Goal: Task Accomplishment & Management: Complete application form

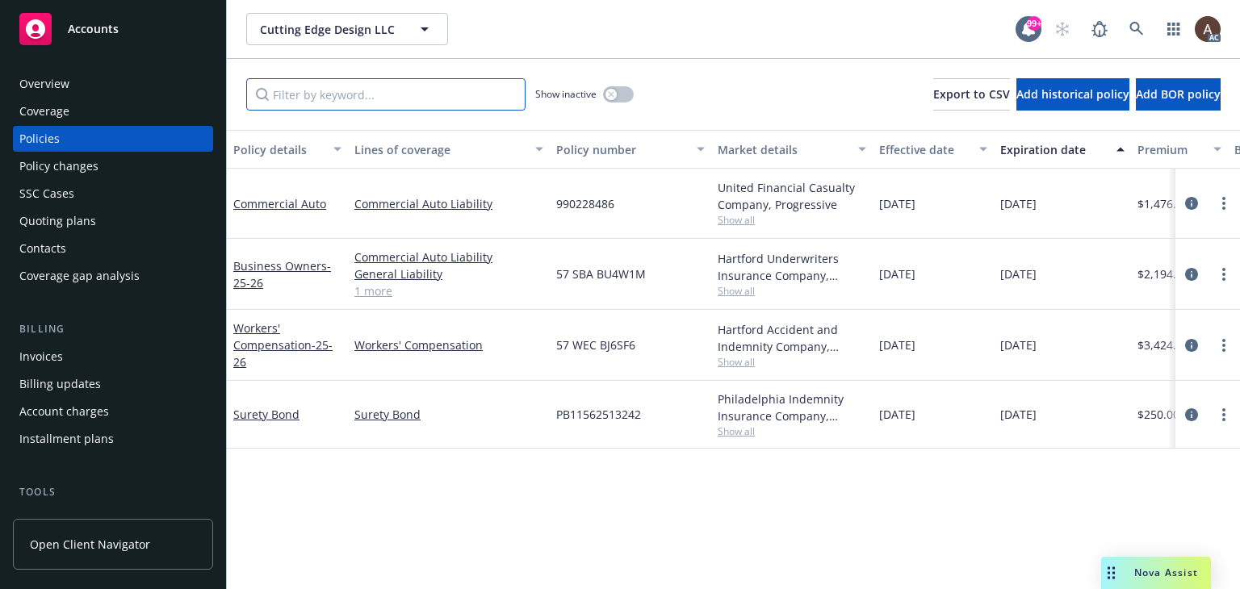
click at [476, 91] on input "Filter by keyword..." at bounding box center [385, 94] width 279 height 32
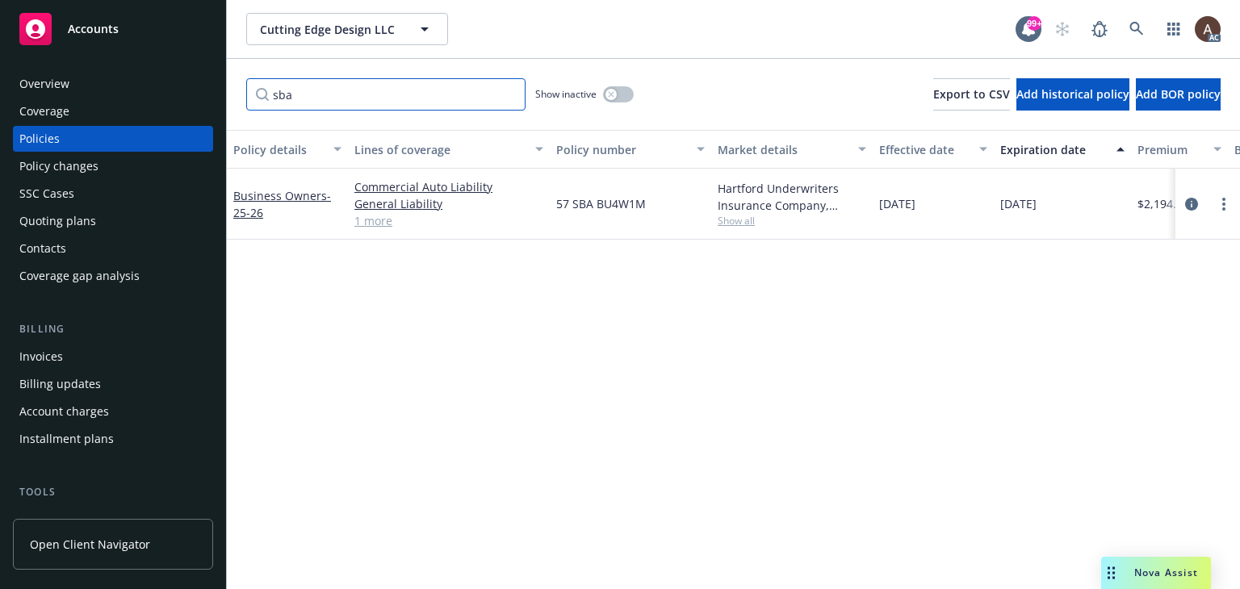
type input "sba"
click at [610, 94] on icon "button" at bounding box center [611, 94] width 6 height 6
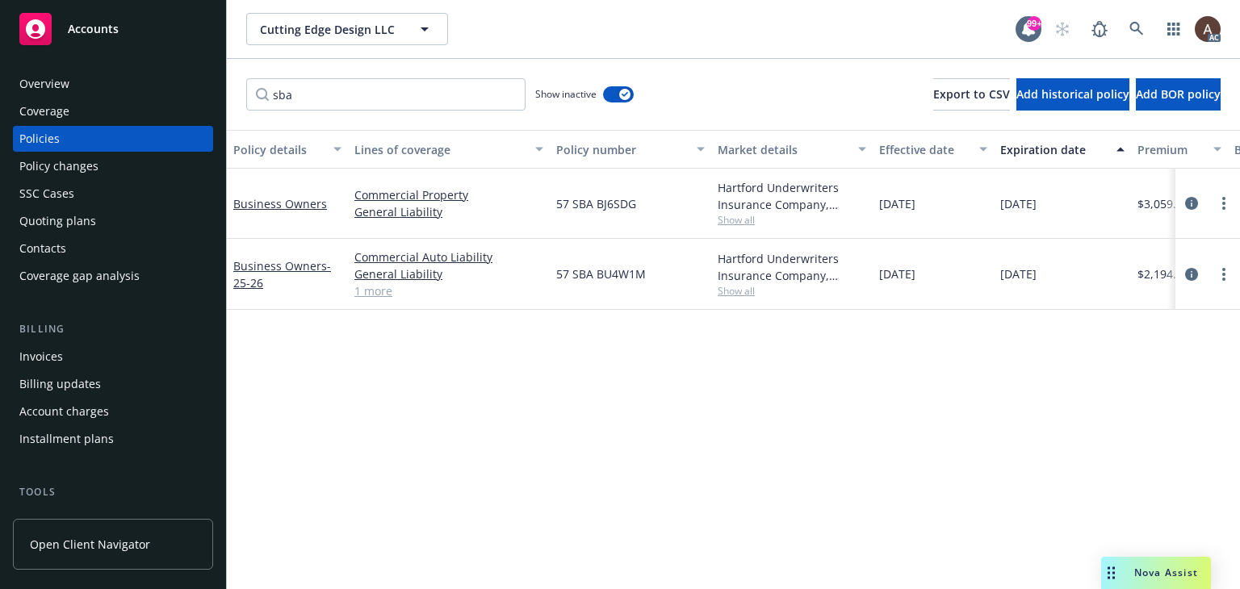
click at [724, 583] on div "Policy details Lines of coverage Policy number Market details Effective date Ex…" at bounding box center [733, 359] width 1013 height 459
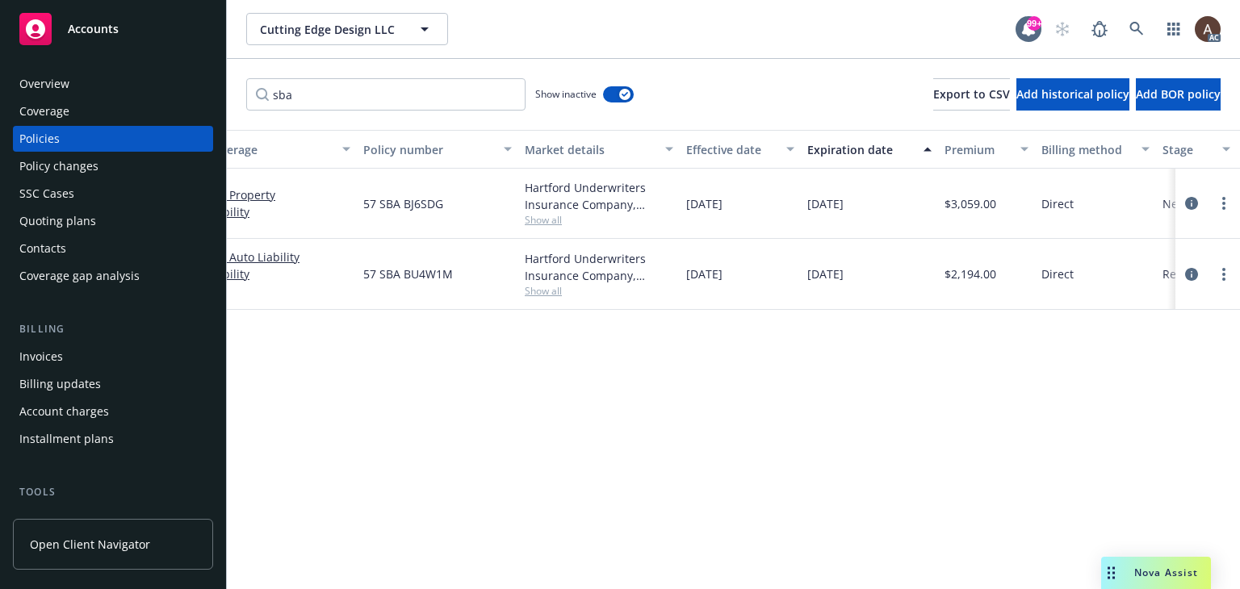
scroll to position [0, 545]
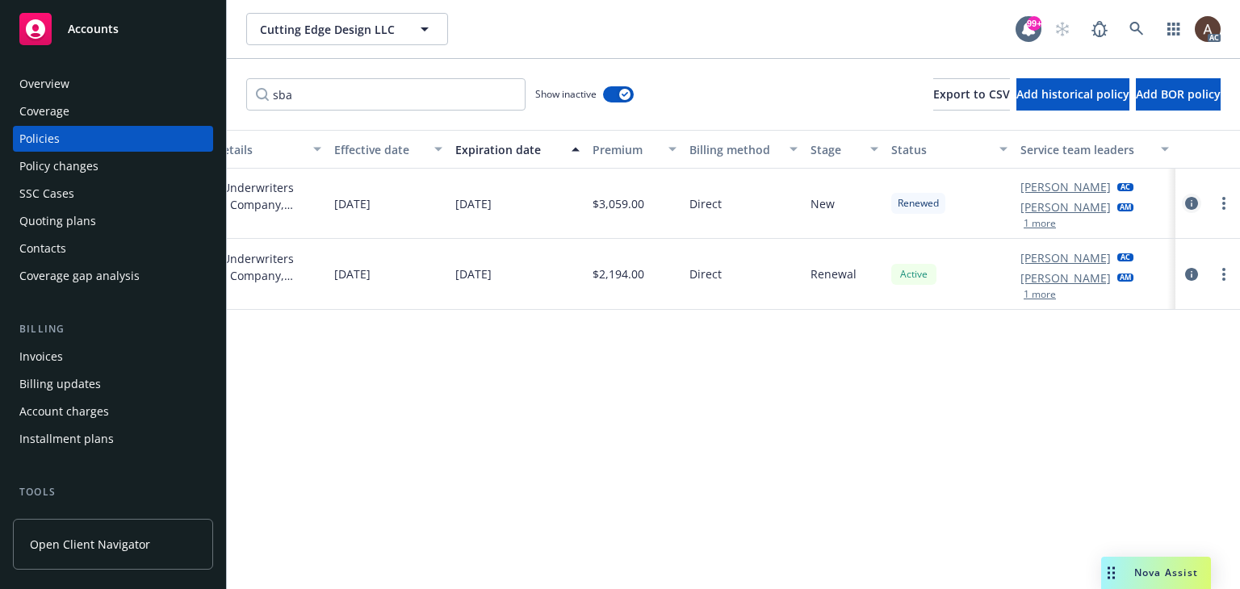
click at [1194, 202] on icon "circleInformation" at bounding box center [1191, 203] width 13 height 13
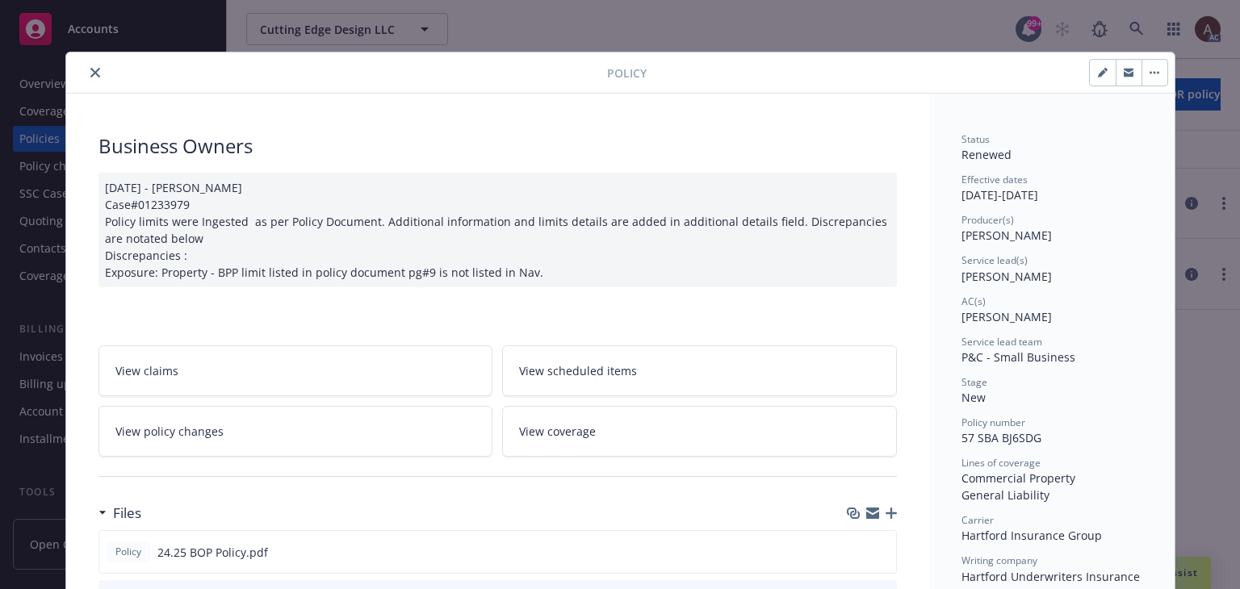
click at [526, 267] on div "09/04/2024 - Venkata Reddy Case#01233979 Policy limits were Ingested as per Pol…" at bounding box center [498, 230] width 799 height 115
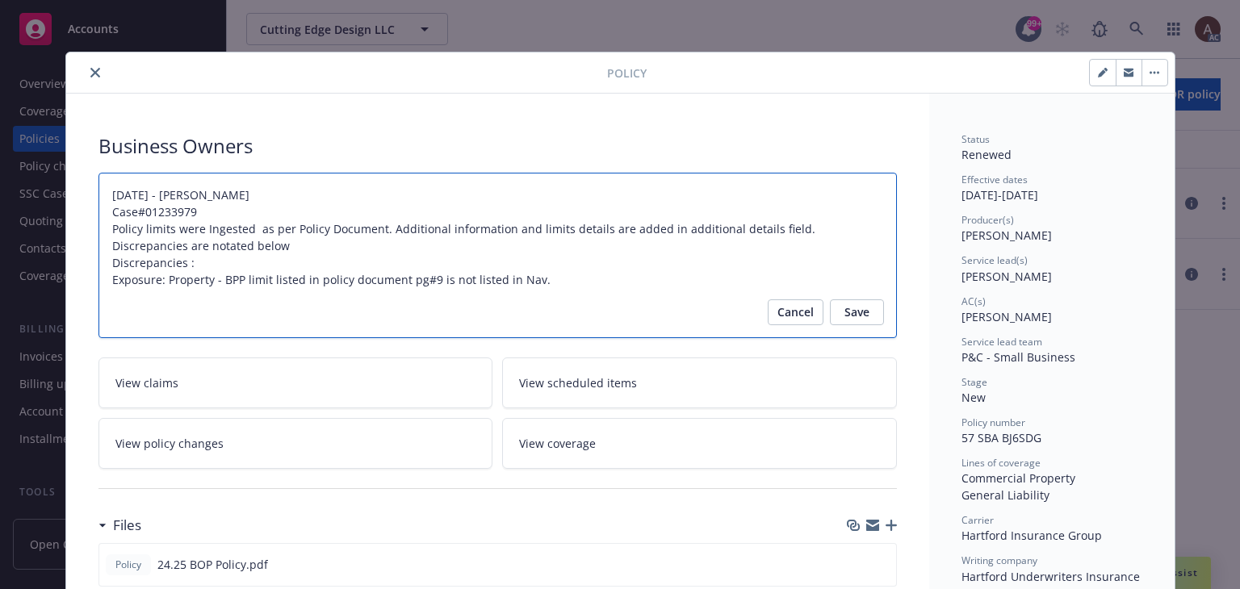
click at [536, 275] on textarea "09/04/2024 - Venkata Reddy Case#01233979 Policy limits were Ingested as per Pol…" at bounding box center [498, 256] width 799 height 166
type textarea "x"
type textarea "09/04/2024 - Venkata Reddy Case#01233979 Policy limits were Ingested as per Pol…"
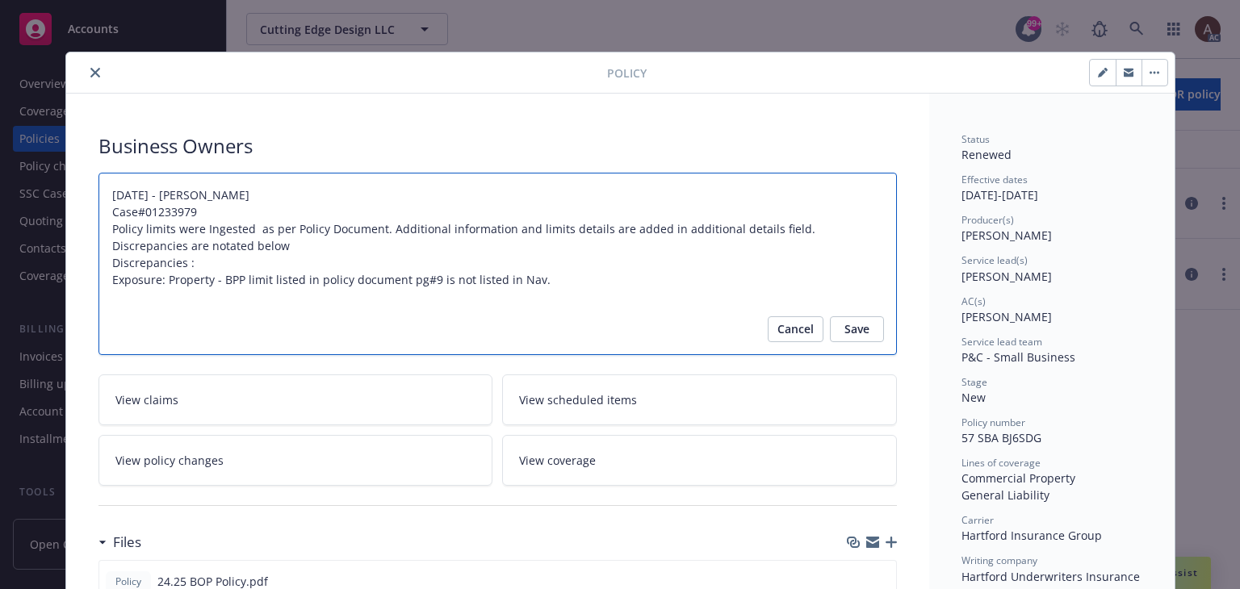
type textarea "x"
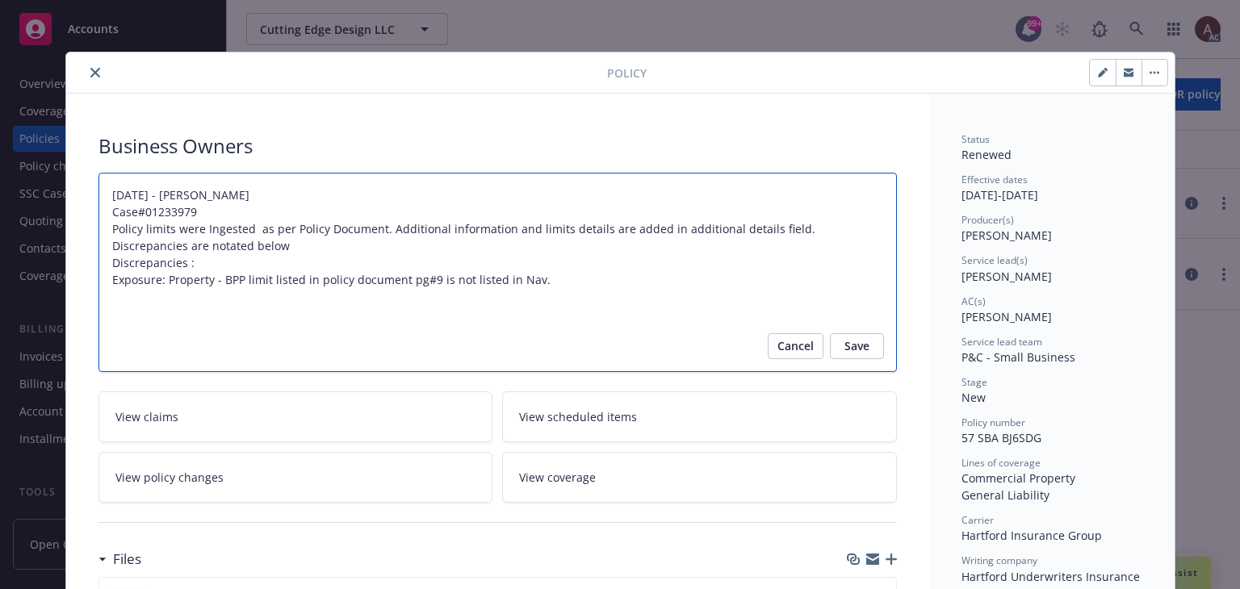
paste textarea "Audit Complete: Summary:"
type textarea "09/04/2024 - Venkata Reddy Case#01233979 Policy limits were Ingested as per Pol…"
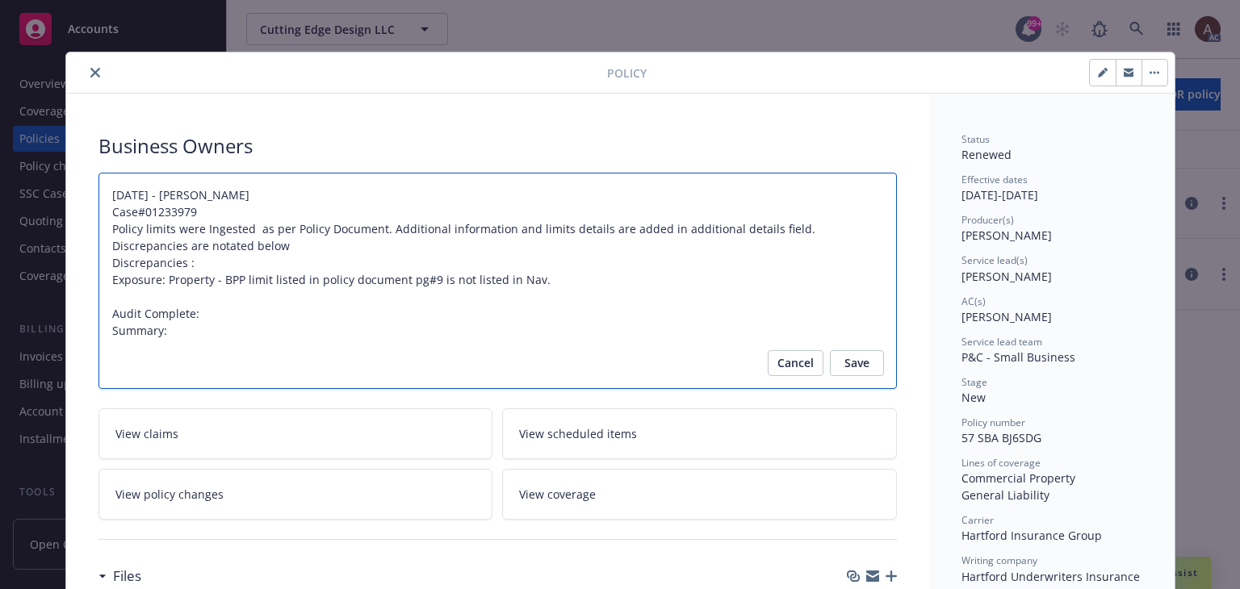
click at [236, 311] on textarea "09/04/2024 - Venkata Reddy Case#01233979 Policy limits were Ingested as per Pol…" at bounding box center [498, 281] width 799 height 217
type textarea "x"
type textarea "09/04/2024 - Venkata Reddy Case#01233979 Policy limits were Ingested as per Pol…"
type textarea "x"
type textarea "09/04/2024 - Venkata Reddy Case#01233979 Policy limits were Ingested as per Pol…"
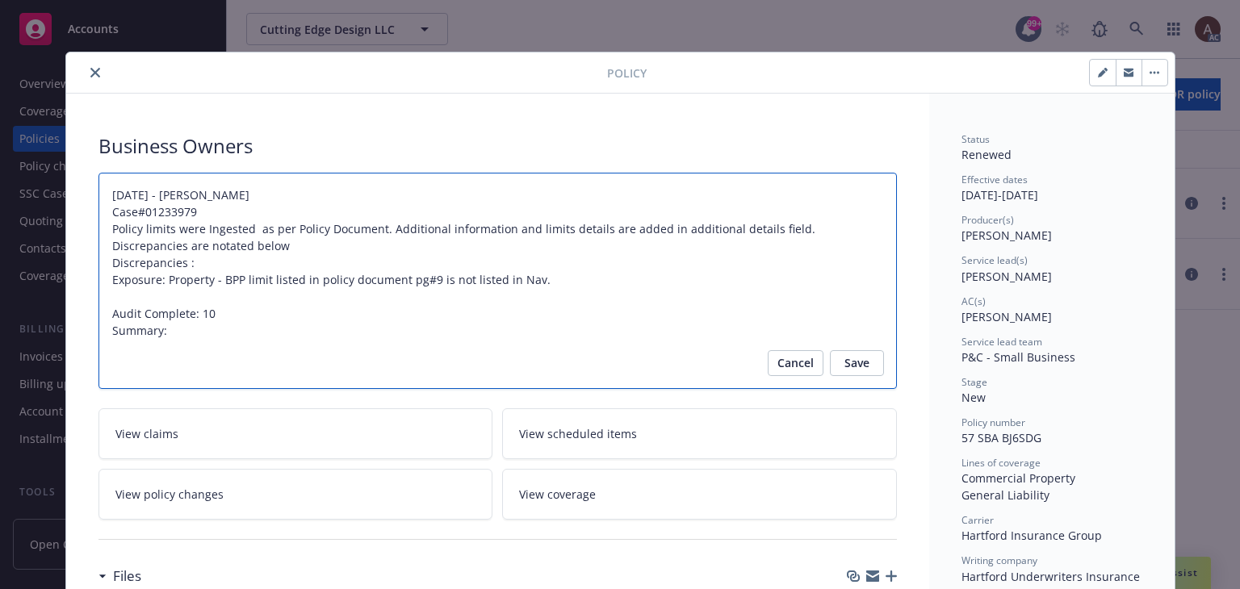
type textarea "x"
type textarea "09/04/2024 - Venkata Reddy Case#01233979 Policy limits were Ingested as per Pol…"
type textarea "x"
type textarea "09/04/2024 - Venkata Reddy Case#01233979 Policy limits were Ingested as per Pol…"
type textarea "x"
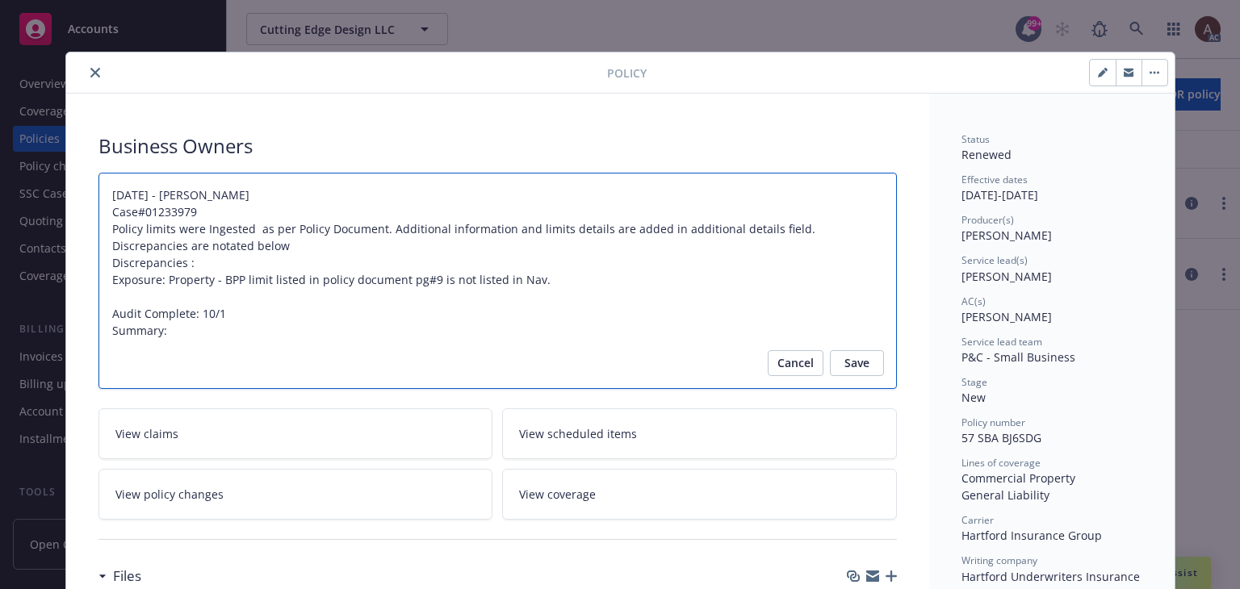
type textarea "09/04/2024 - Venkata Reddy Case#01233979 Policy limits were Ingested as per Pol…"
type textarea "x"
type textarea "09/04/2024 - Venkata Reddy Case#01233979 Policy limits were Ingested as per Pol…"
type textarea "x"
type textarea "09/04/2024 - Venkata Reddy Case#01233979 Policy limits were Ingested as per Pol…"
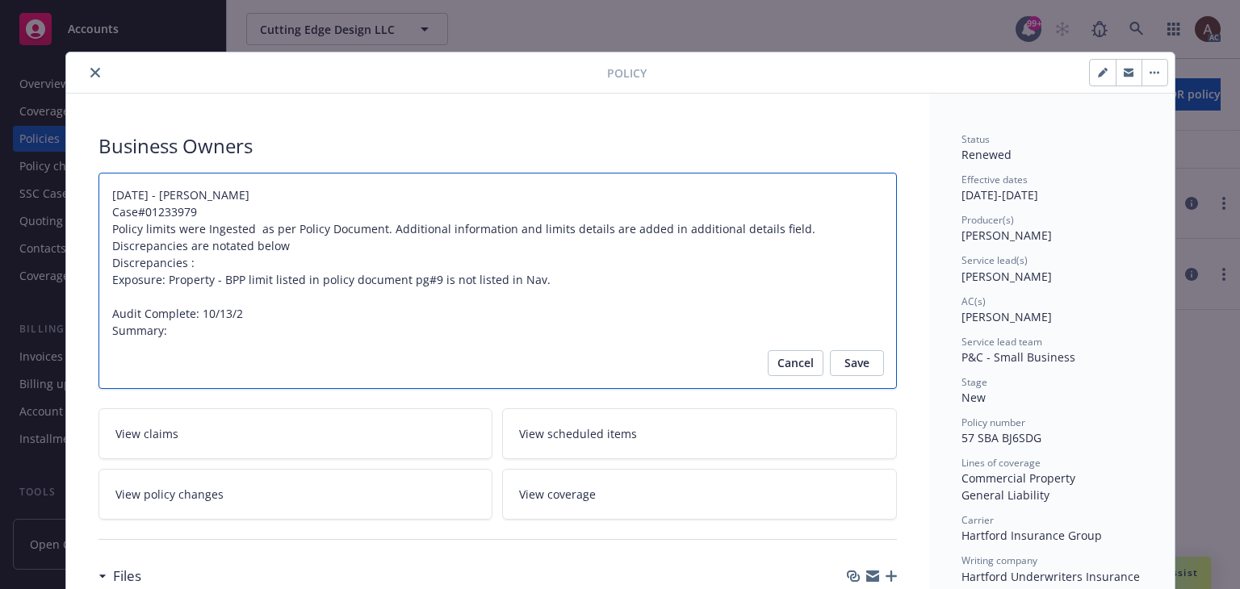
type textarea "x"
type textarea "09/04/2024 - Venkata Reddy Case#01233979 Policy limits were Ingested as per Pol…"
type textarea "x"
type textarea "09/04/2024 - Venkata Reddy Case#01233979 Policy limits were Ingested as per Pol…"
type textarea "x"
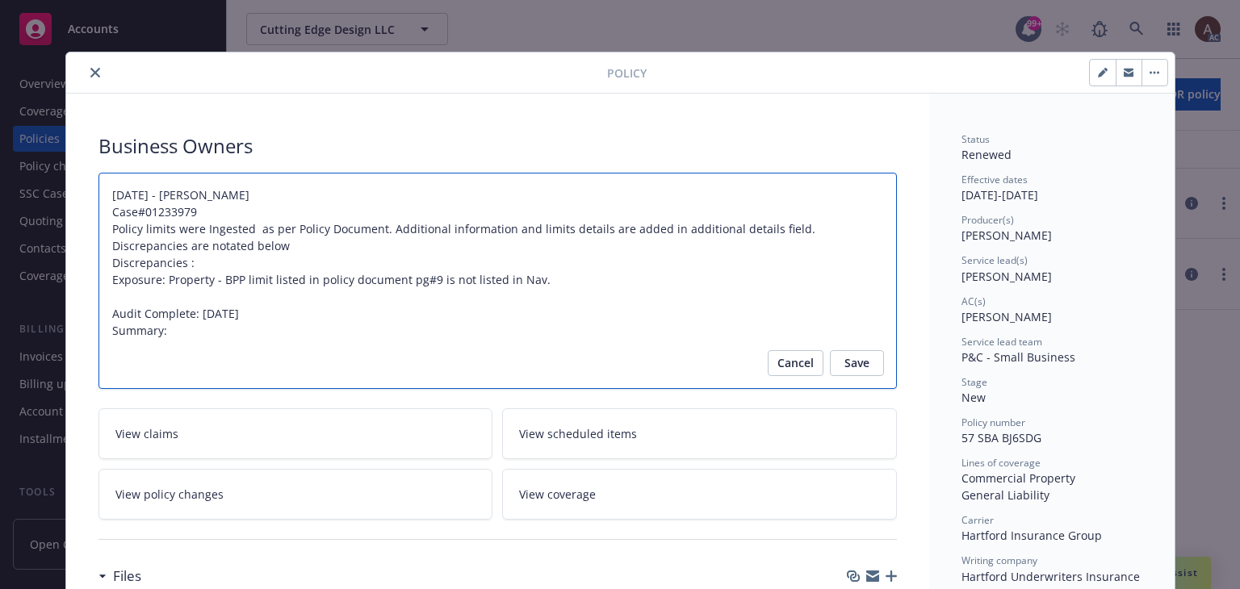
type textarea "09/04/2024 - Venkata Reddy Case#01233979 Policy limits were Ingested as per Pol…"
click at [193, 331] on textarea "09/04/2024 - Venkata Reddy Case#01233979 Policy limits were Ingested as per Pol…" at bounding box center [498, 281] width 799 height 217
type textarea "x"
type textarea "09/04/2024 - Venkata Reddy Case#01233979 Policy limits were Ingested as per Pol…"
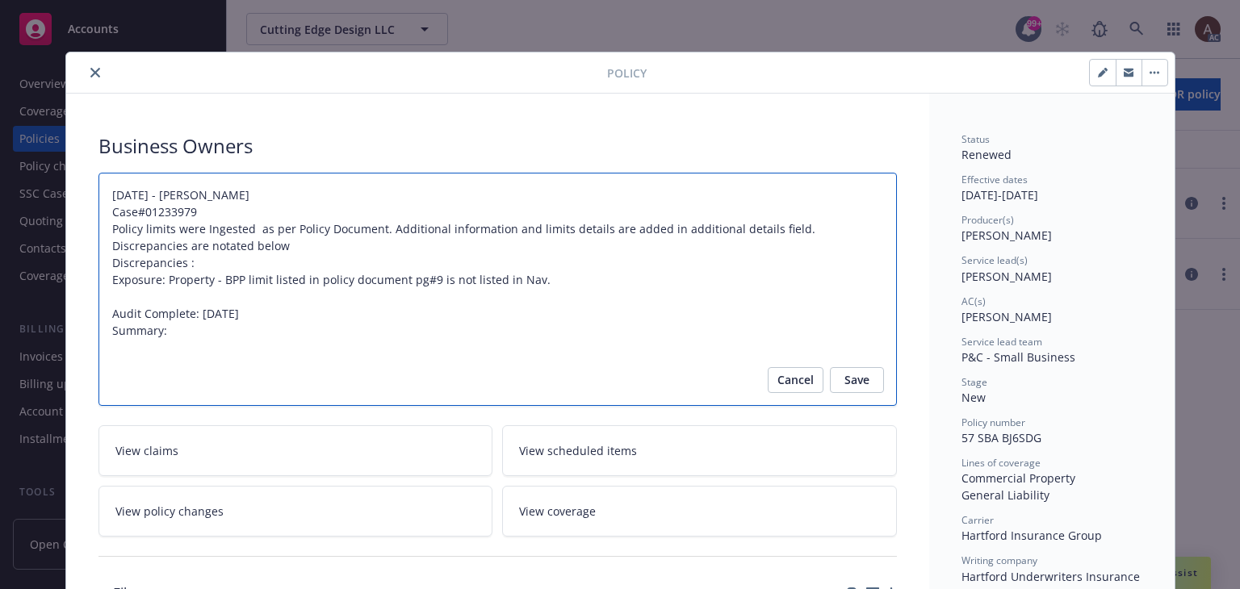
paste textarea "Original Estimated Premium - $2,155 Audited Actual Premium - $3,059 Additional …"
type textarea "x"
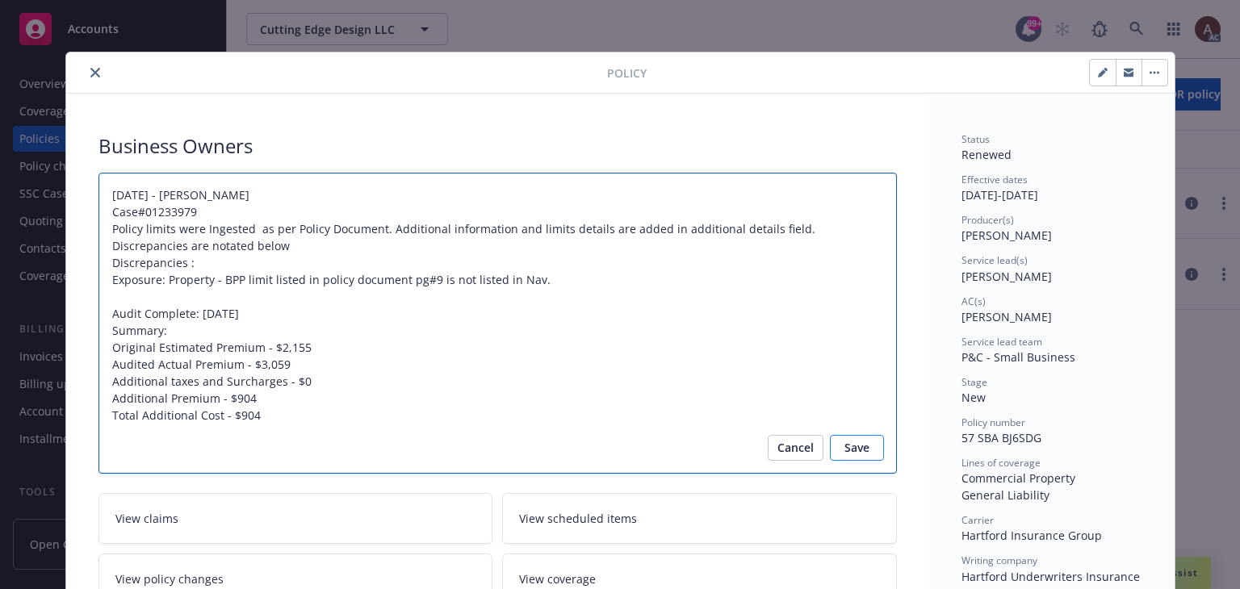
type textarea "09/04/2024 - Venkata Reddy Case#01233979 Policy limits were Ingested as per Pol…"
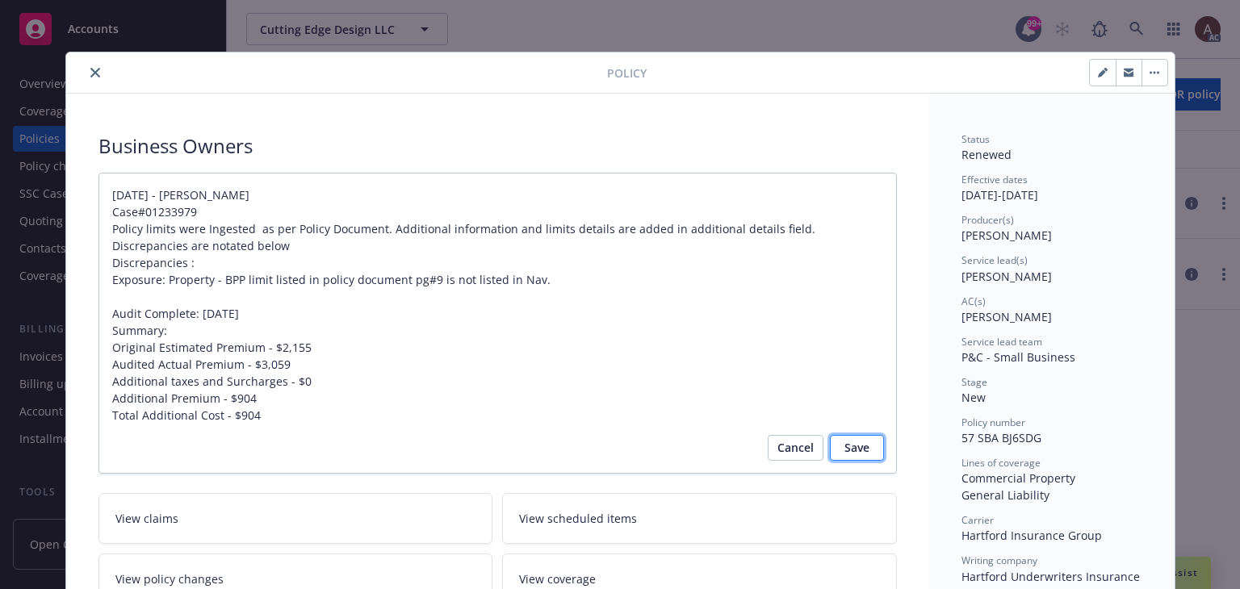
click at [858, 447] on span "Save" at bounding box center [857, 448] width 25 height 26
type textarea "x"
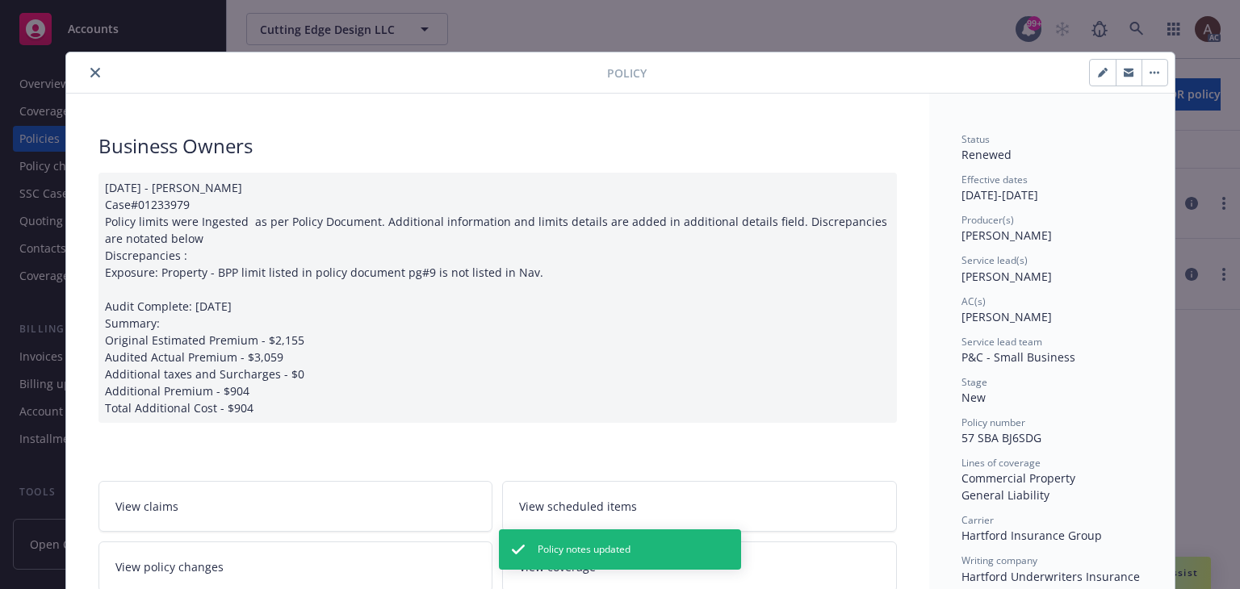
click at [90, 73] on icon "close" at bounding box center [95, 73] width 10 height 10
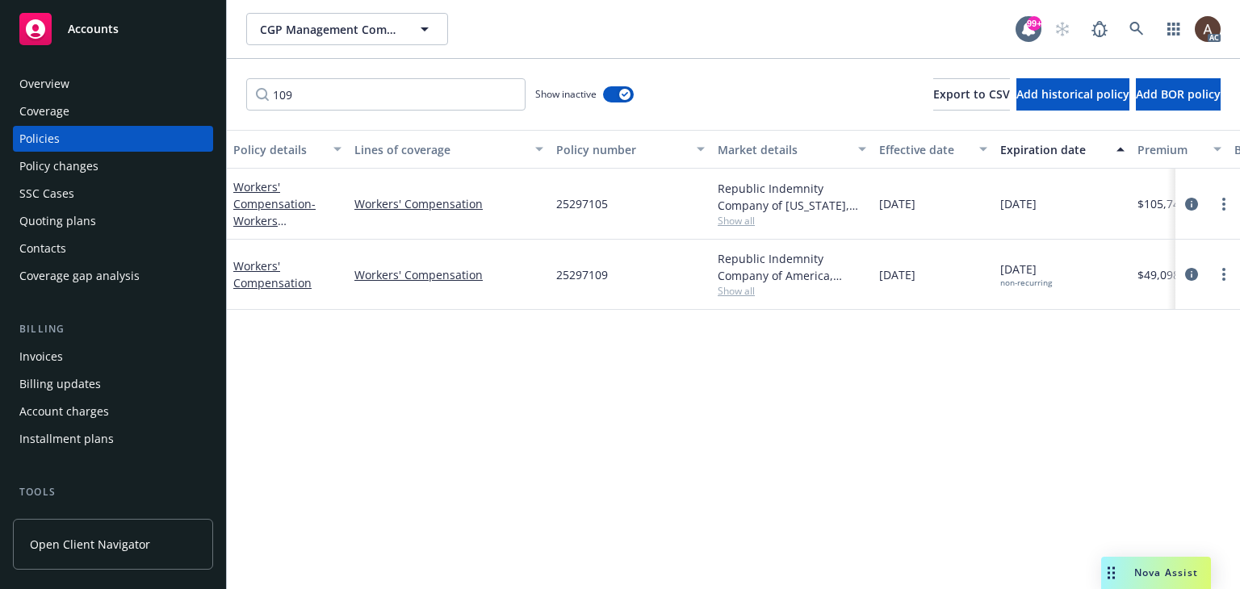
drag, startPoint x: 1181, startPoint y: 199, endPoint x: 969, endPoint y: 333, distance: 250.4
click at [988, 333] on div "Policy details Lines of coverage Policy number Market details Effective date Ex…" at bounding box center [733, 392] width 1013 height 525
click at [677, 363] on div "Policy details Lines of coverage Policy number Market details Effective date Ex…" at bounding box center [733, 392] width 1013 height 525
